Goal: Information Seeking & Learning: Compare options

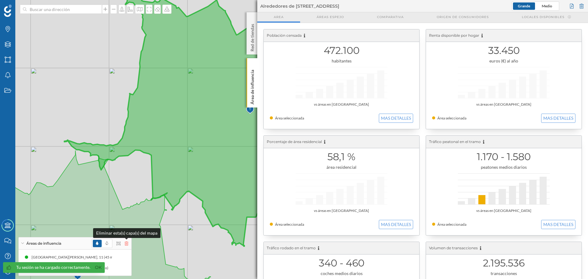
click at [128, 244] on icon at bounding box center [127, 243] width 4 height 4
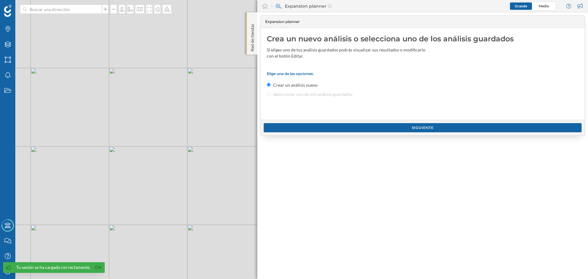
click at [253, 46] on p "Red de tiendas" at bounding box center [252, 36] width 6 height 30
click at [251, 36] on p "Red de tiendas" at bounding box center [252, 36] width 6 height 30
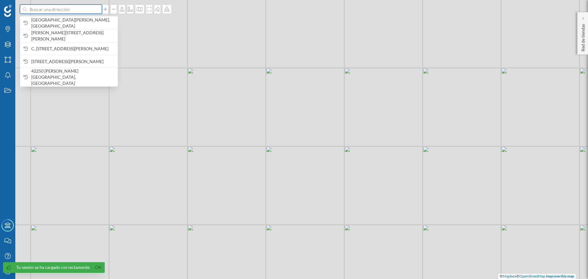
click at [74, 6] on input at bounding box center [61, 9] width 69 height 9
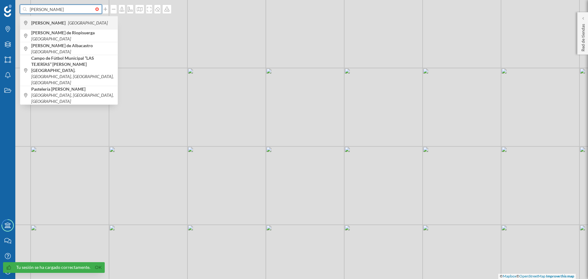
type input "[PERSON_NAME]"
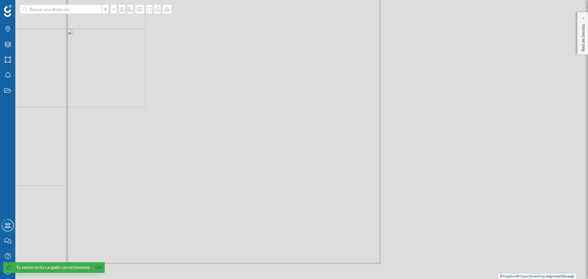
drag, startPoint x: 421, startPoint y: 216, endPoint x: 228, endPoint y: 185, distance: 194.9
click at [228, 185] on div "© Mapbox © OpenStreetMap Improve this map" at bounding box center [294, 139] width 588 height 279
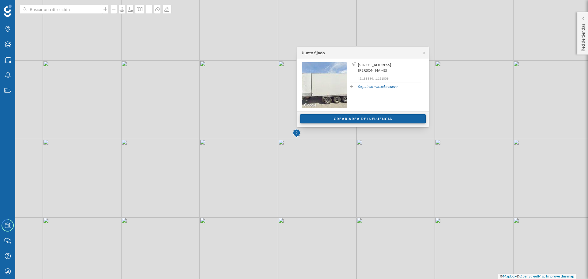
click at [352, 115] on div "Crear área de influencia" at bounding box center [363, 118] width 126 height 9
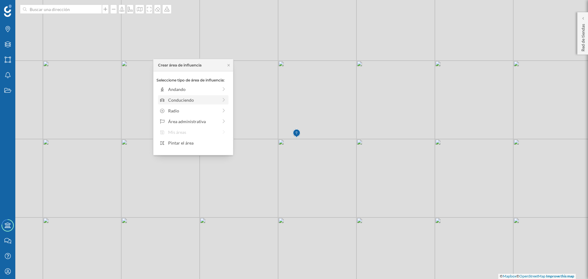
click at [185, 99] on div "Conduciendo" at bounding box center [193, 100] width 50 height 6
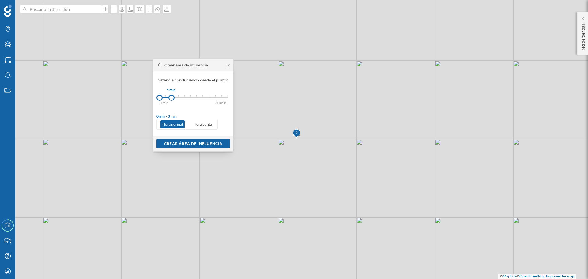
drag, startPoint x: 167, startPoint y: 97, endPoint x: 171, endPoint y: 96, distance: 4.6
click at [171, 96] on div at bounding box center [171, 98] width 6 height 6
click at [185, 142] on div "Crear área de influencia" at bounding box center [192, 143] width 73 height 9
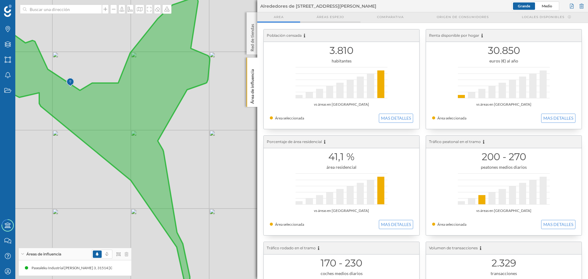
click at [338, 21] on div "Áreas espejo" at bounding box center [330, 17] width 60 height 10
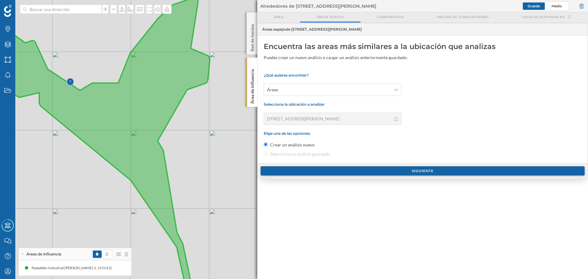
click at [315, 167] on div "Siguiente" at bounding box center [422, 170] width 324 height 9
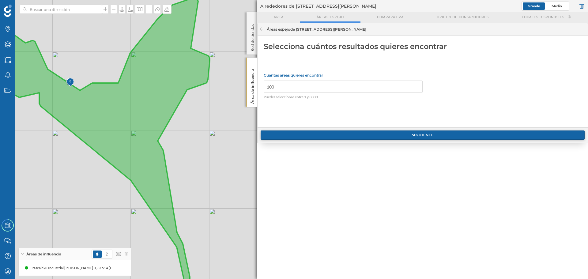
click at [305, 140] on div "Siguiente" at bounding box center [422, 134] width 324 height 9
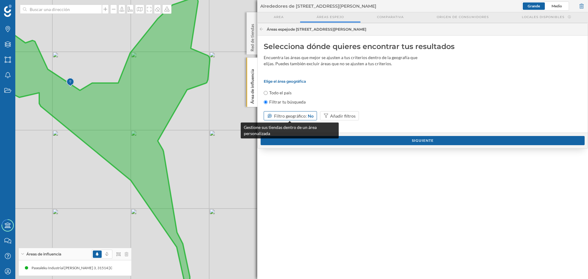
click at [287, 117] on span "Filtro geográfico:" at bounding box center [290, 115] width 33 height 5
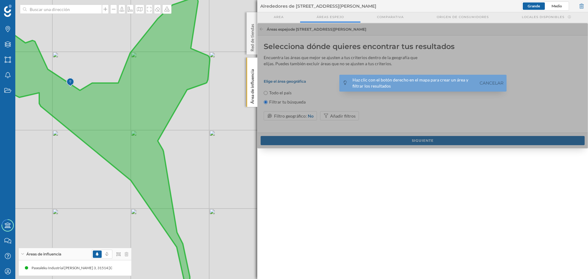
click at [286, 118] on div at bounding box center [422, 86] width 331 height 126
click at [481, 81] on link "Cancelar" at bounding box center [491, 83] width 27 height 7
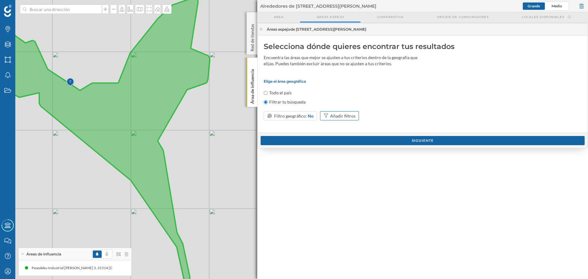
click at [345, 115] on div "Añadir filtros" at bounding box center [342, 116] width 25 height 6
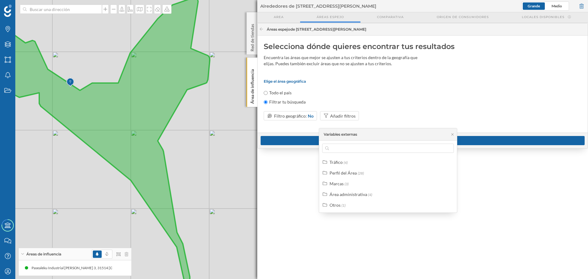
click at [369, 77] on div "Selecciona dónde quieres encontrar tus resultados Encuentra las áreas que mejor…" at bounding box center [422, 84] width 330 height 97
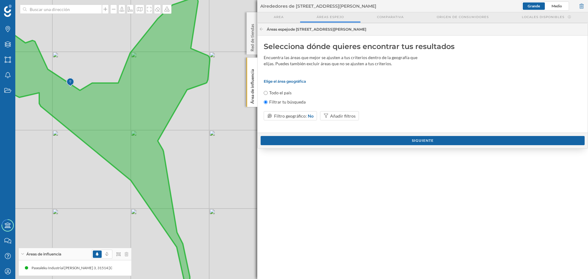
click at [296, 80] on p "Elige el área geográfica" at bounding box center [423, 81] width 318 height 5
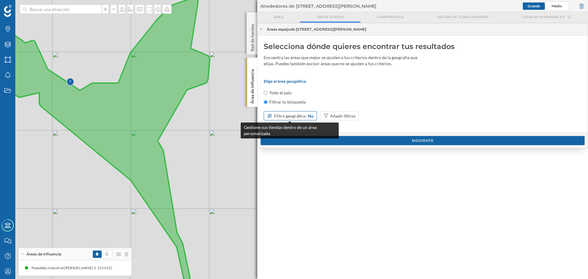
click at [281, 116] on span "Filtro geográfico:" at bounding box center [290, 115] width 33 height 5
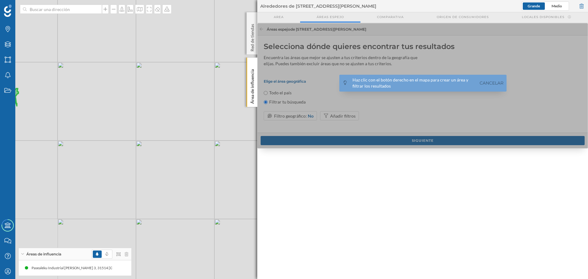
drag, startPoint x: 223, startPoint y: 152, endPoint x: 48, endPoint y: 113, distance: 179.1
click at [48, 113] on div "© Mapbox © OpenStreetMap Improve this map" at bounding box center [294, 139] width 588 height 279
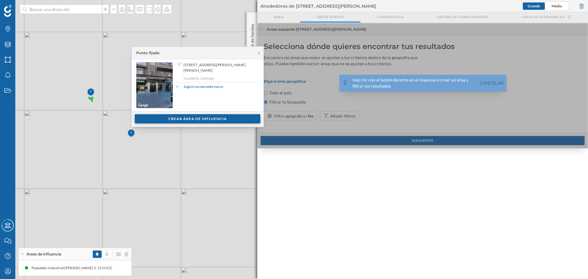
click at [176, 118] on div "Crear área de influencia" at bounding box center [198, 118] width 126 height 9
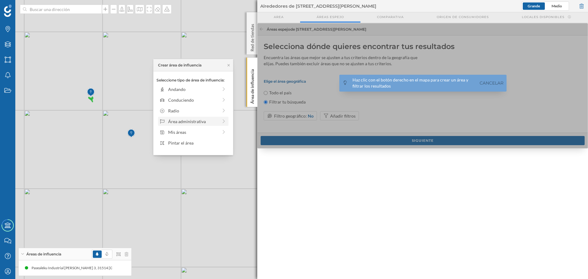
click at [194, 121] on div "Área administrativa" at bounding box center [193, 121] width 50 height 6
click at [194, 89] on div "[GEOGRAPHIC_DATA]" at bounding box center [198, 89] width 60 height 6
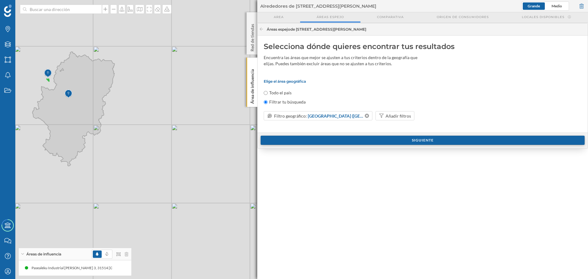
click at [329, 139] on div "Siguiente" at bounding box center [422, 140] width 324 height 9
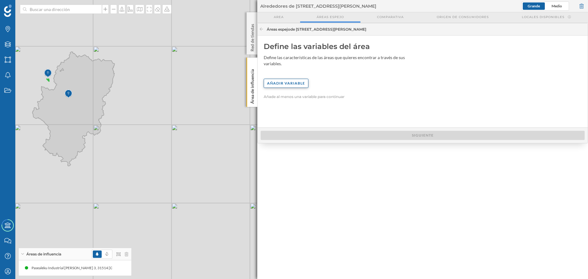
click at [286, 79] on div "Añadir variable" at bounding box center [286, 83] width 45 height 9
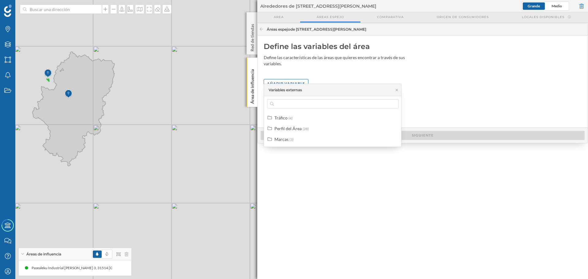
click at [334, 73] on div "Define las variables del área Define las características de las áreas que quier…" at bounding box center [422, 82] width 330 height 92
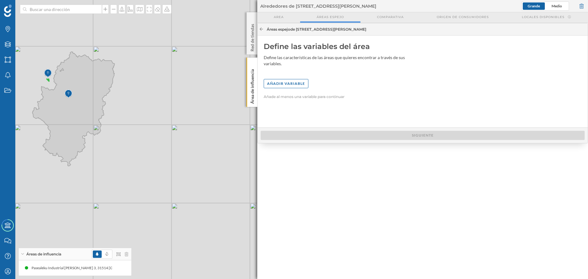
click at [263, 30] on icon at bounding box center [261, 29] width 5 height 4
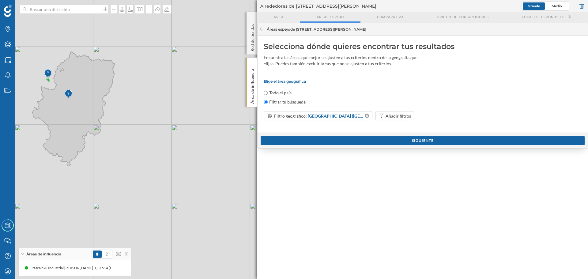
drag, startPoint x: 411, startPoint y: 140, endPoint x: 456, endPoint y: 81, distance: 73.8
click at [456, 81] on div "Áreas espejo de Pasealeku Industrial [PERSON_NAME][STREET_ADDRESS][PERSON_NAME]…" at bounding box center [422, 86] width 331 height 126
click at [396, 113] on div "Añadir filtros" at bounding box center [397, 116] width 25 height 6
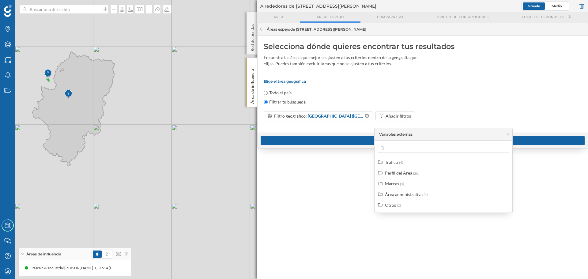
click at [412, 80] on p "Elige el área geográfica" at bounding box center [423, 81] width 318 height 5
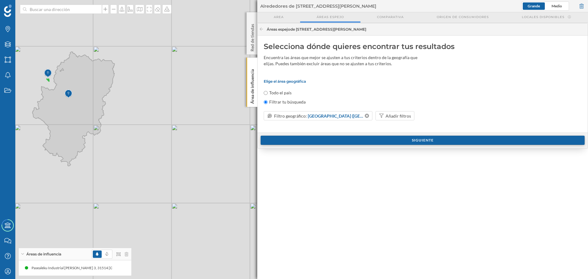
click at [391, 138] on div "Siguiente" at bounding box center [422, 140] width 324 height 9
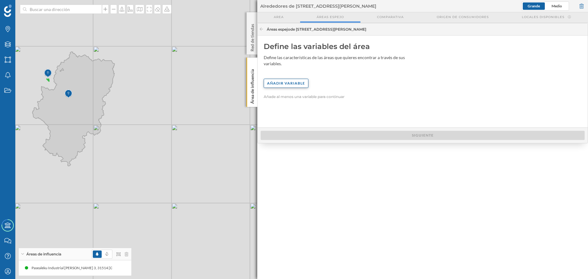
click at [295, 79] on div "Añadir variable" at bounding box center [286, 83] width 45 height 9
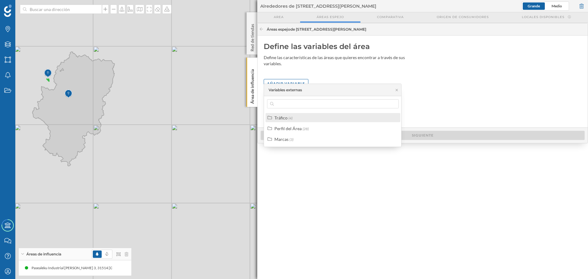
click at [288, 117] on span "(4)" at bounding box center [290, 118] width 4 height 5
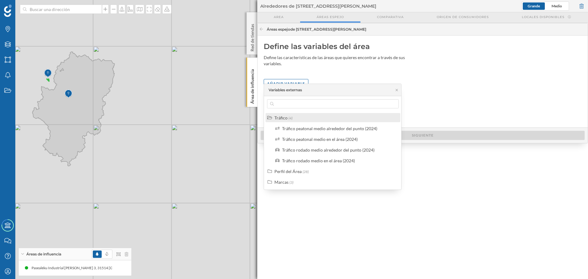
click at [288, 117] on span "(4)" at bounding box center [290, 118] width 4 height 5
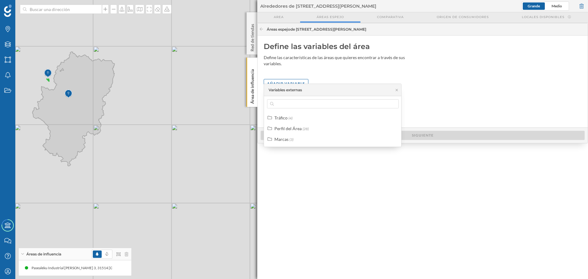
click at [472, 104] on div "Define las variables del área Define las características de las áreas que quier…" at bounding box center [422, 82] width 330 height 92
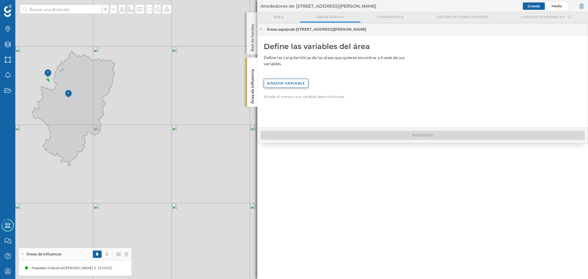
click at [283, 79] on div "Añadir variable" at bounding box center [286, 83] width 45 height 9
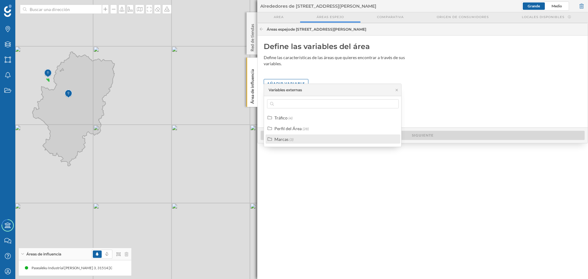
click at [280, 137] on div "Marcas" at bounding box center [281, 139] width 14 height 5
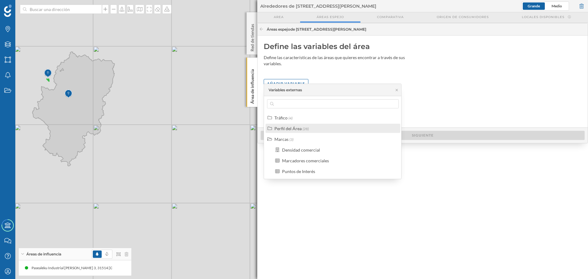
click at [284, 130] on div "Perfil del Área" at bounding box center [287, 128] width 27 height 5
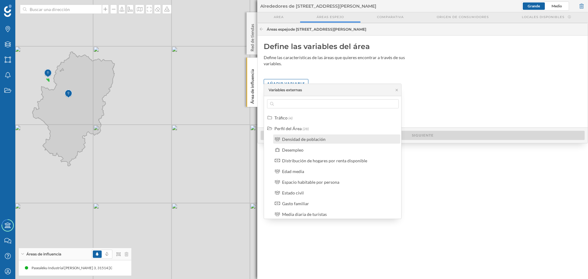
click at [292, 137] on div "Densidad de población" at bounding box center [303, 139] width 43 height 5
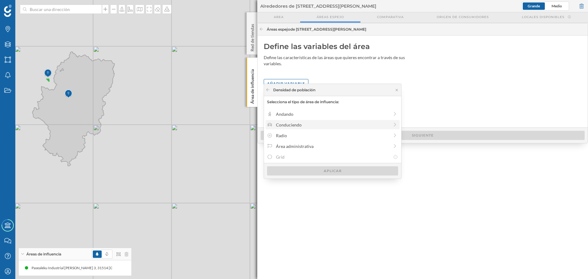
click at [299, 124] on div "Conduciendo" at bounding box center [332, 125] width 113 height 6
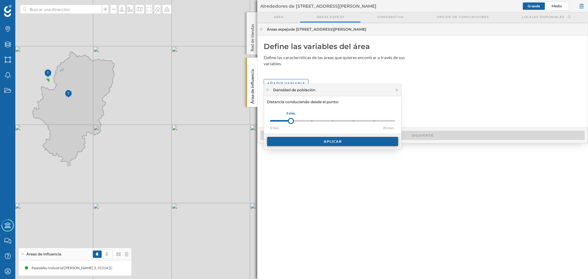
click at [300, 140] on div "Aplicar" at bounding box center [332, 141] width 131 height 9
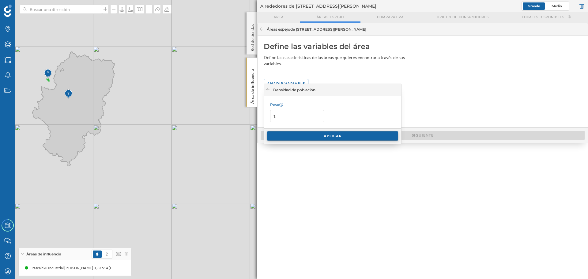
click at [297, 133] on div "Aplicar" at bounding box center [332, 135] width 131 height 9
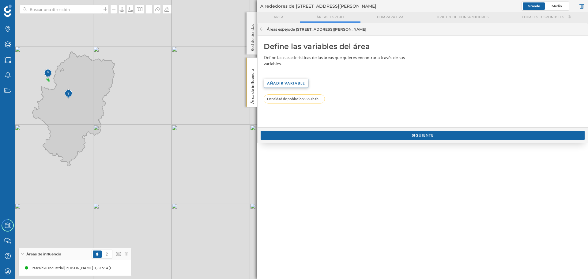
click at [291, 79] on div "Añadir variable" at bounding box center [286, 83] width 45 height 9
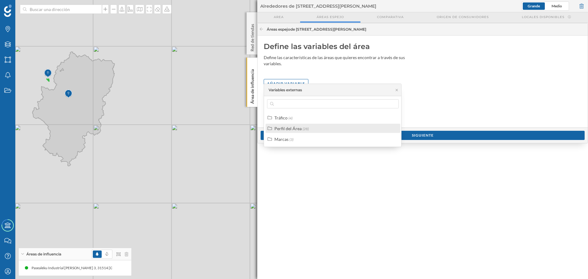
click at [303, 126] on label "Perfil del Área (28)" at bounding box center [291, 128] width 34 height 6
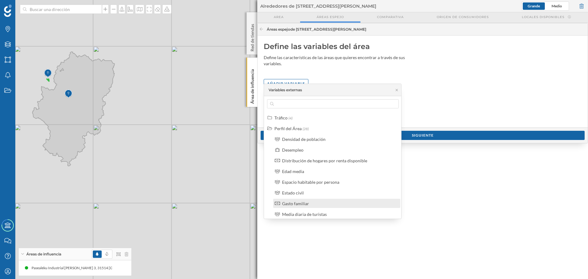
click at [302, 204] on div "Gasto familiar" at bounding box center [295, 203] width 27 height 5
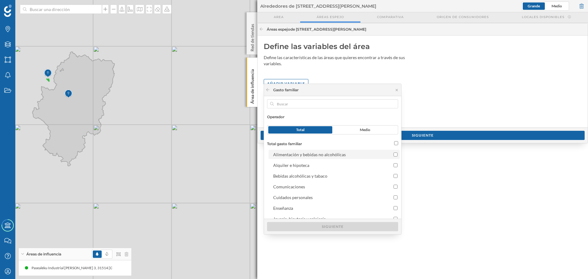
click at [293, 155] on div "Alimentación y bebidas no alcohólicas" at bounding box center [309, 154] width 73 height 5
click at [393, 155] on input "Alimentación y bebidas no alcohólicas" at bounding box center [395, 154] width 4 height 4
checkbox input "true"
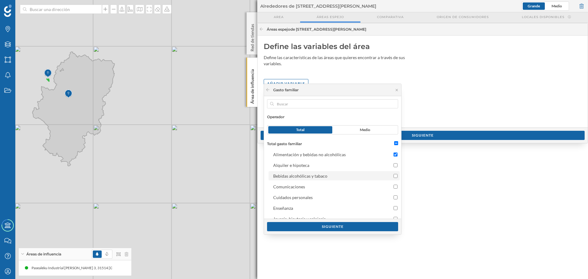
click at [296, 178] on div "Bebidas alcohólicas y tabaco" at bounding box center [300, 175] width 54 height 5
click at [393, 178] on input "Bebidas alcohólicas y tabaco" at bounding box center [395, 176] width 4 height 4
checkbox input "true"
click at [306, 224] on div "Siguiente" at bounding box center [332, 226] width 131 height 9
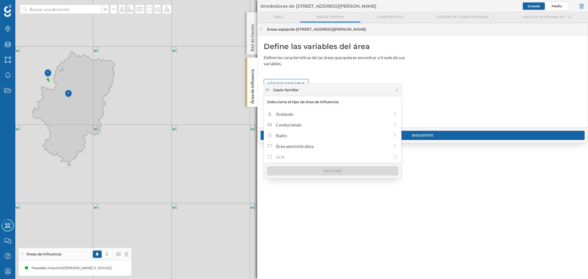
click at [269, 88] on icon at bounding box center [267, 90] width 5 height 4
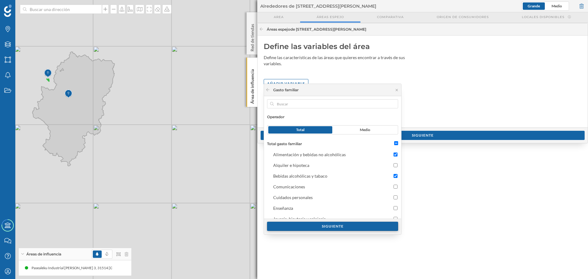
click at [336, 227] on div "Siguiente" at bounding box center [332, 226] width 131 height 9
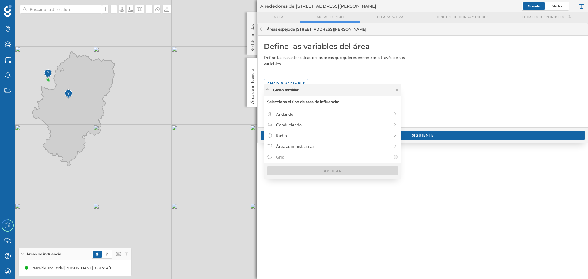
click at [545, 183] on div "Áreas espejo de Pasealeku Industrial [PERSON_NAME][STREET_ADDRESS][PERSON_NAME]…" at bounding box center [422, 151] width 331 height 256
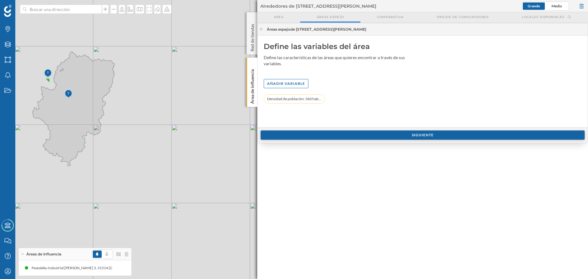
click at [426, 136] on div "Siguiente" at bounding box center [422, 134] width 324 height 9
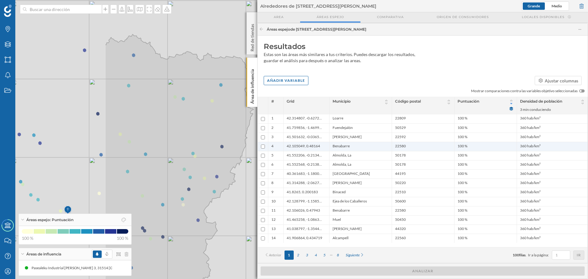
drag, startPoint x: 128, startPoint y: 149, endPoint x: 281, endPoint y: 147, distance: 153.1
click at [281, 147] on div "Marcas Capas Áreas Notificaciones Estados Academy Contacta con nosotros Centro …" at bounding box center [294, 139] width 588 height 279
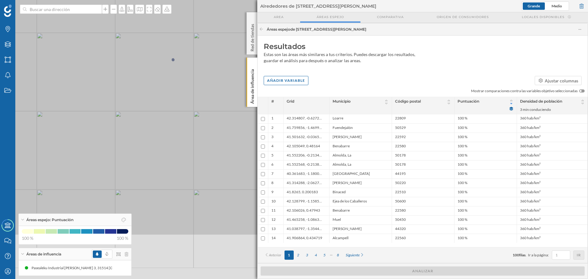
drag, startPoint x: 145, startPoint y: 153, endPoint x: 122, endPoint y: 81, distance: 75.9
click at [122, 81] on icon at bounding box center [271, 67] width 708 height 337
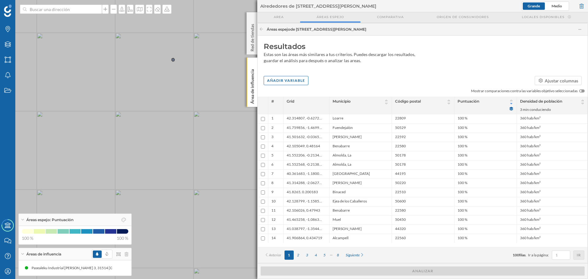
click at [174, 59] on icon at bounding box center [294, 139] width 708 height 337
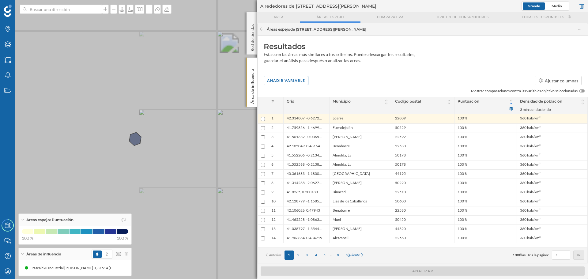
click at [135, 138] on icon at bounding box center [294, 139] width 708 height 337
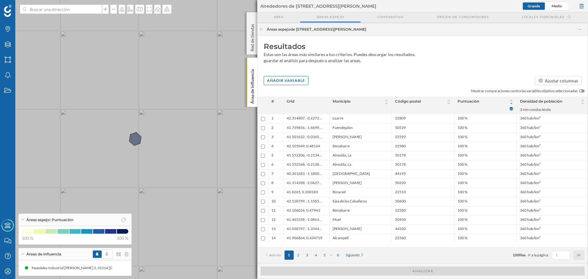
click at [137, 137] on icon at bounding box center [294, 139] width 708 height 337
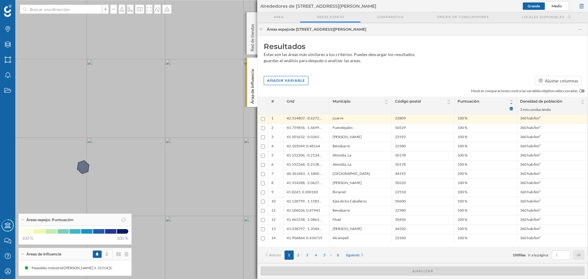
drag, startPoint x: 212, startPoint y: 131, endPoint x: 181, endPoint y: 156, distance: 40.0
click at [181, 156] on icon at bounding box center [242, 167] width 708 height 337
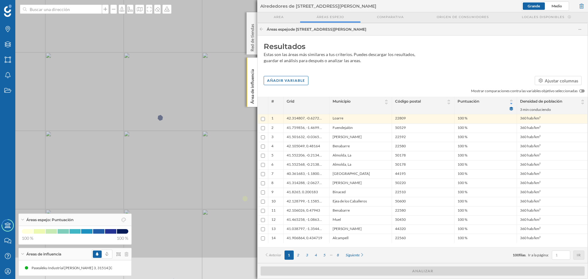
drag, startPoint x: 155, startPoint y: 200, endPoint x: 163, endPoint y: 151, distance: 50.0
click at [163, 151] on icon at bounding box center [302, 90] width 708 height 337
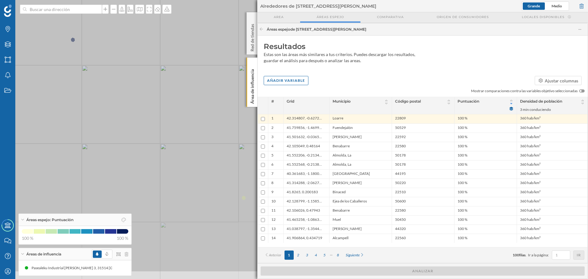
drag, startPoint x: 209, startPoint y: 154, endPoint x: 83, endPoint y: 117, distance: 130.9
click at [83, 117] on icon at bounding box center [172, 103] width 708 height 337
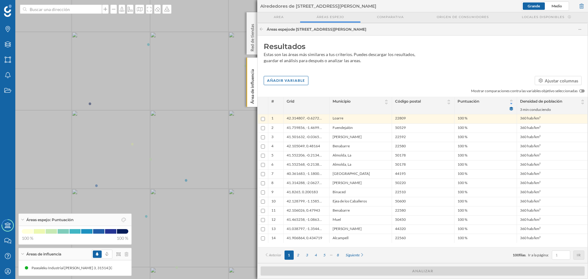
drag, startPoint x: 209, startPoint y: 159, endPoint x: 177, endPoint y: 157, distance: 32.5
click at [177, 157] on icon at bounding box center [154, 136] width 493 height 337
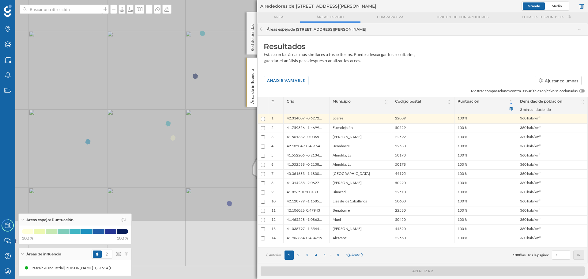
drag, startPoint x: 204, startPoint y: 195, endPoint x: 184, endPoint y: 109, distance: 88.3
click at [184, 109] on icon at bounding box center [170, 53] width 500 height 337
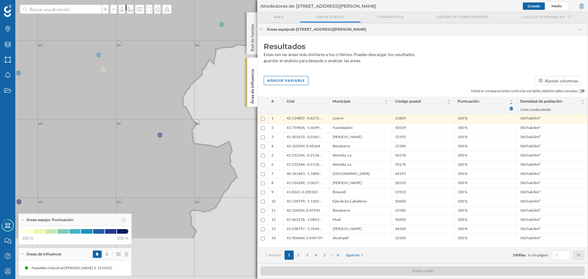
drag, startPoint x: 212, startPoint y: 212, endPoint x: 143, endPoint y: 144, distance: 97.6
click at [143, 144] on icon at bounding box center [101, 70] width 460 height 337
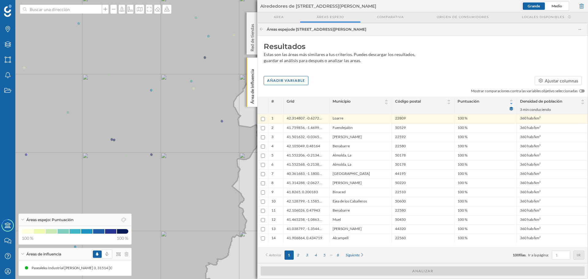
drag, startPoint x: 78, startPoint y: 185, endPoint x: 149, endPoint y: 164, distance: 73.4
click at [149, 164] on icon at bounding box center [165, 118] width 309 height 337
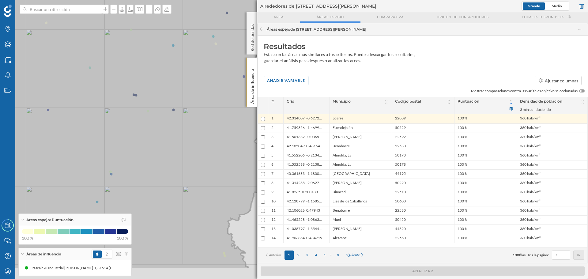
drag, startPoint x: 100, startPoint y: 179, endPoint x: 128, endPoint y: 140, distance: 48.1
click at [128, 140] on icon at bounding box center [152, 100] width 369 height 337
